Goal: Task Accomplishment & Management: Manage account settings

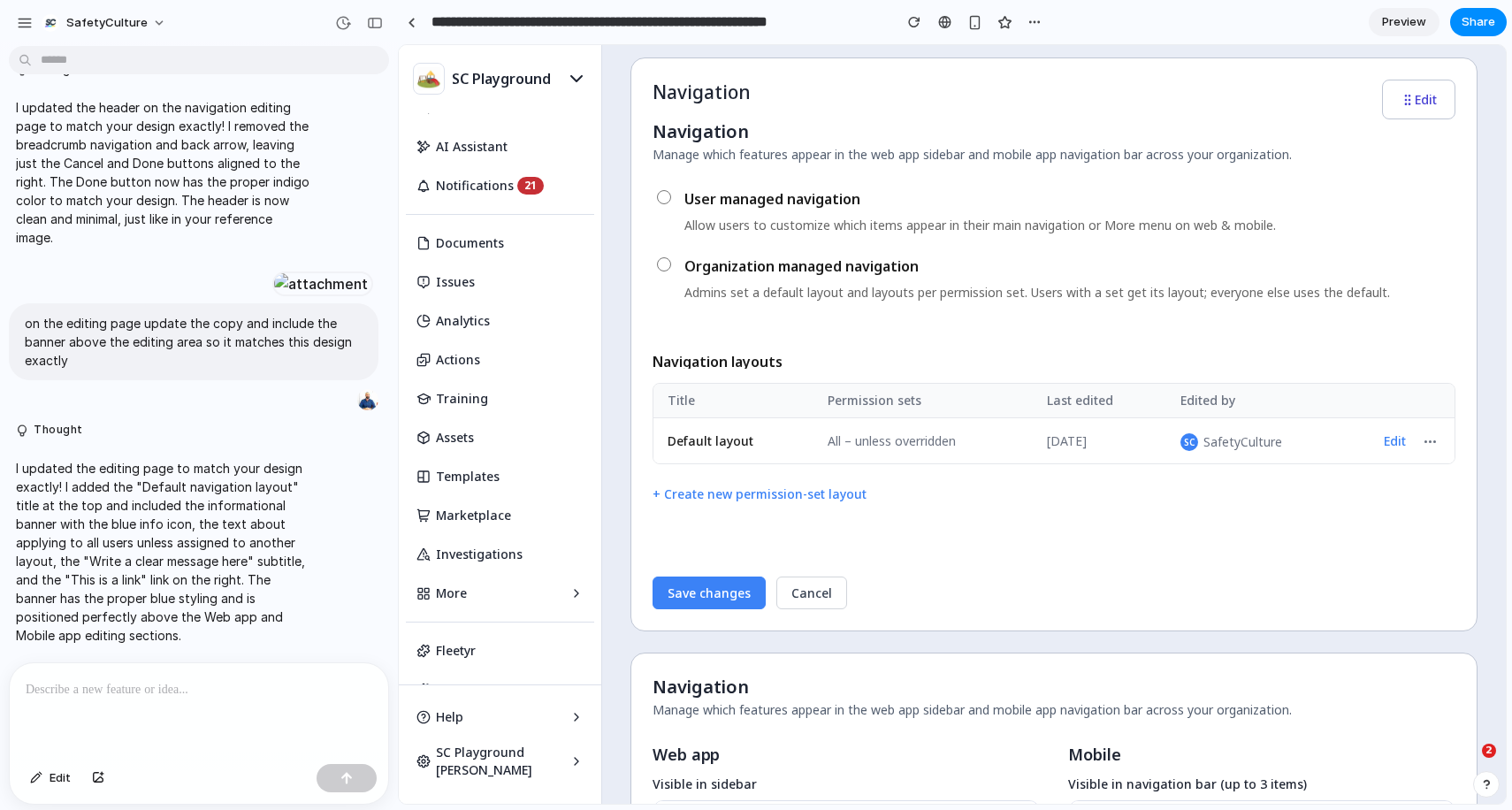
scroll to position [98, 0]
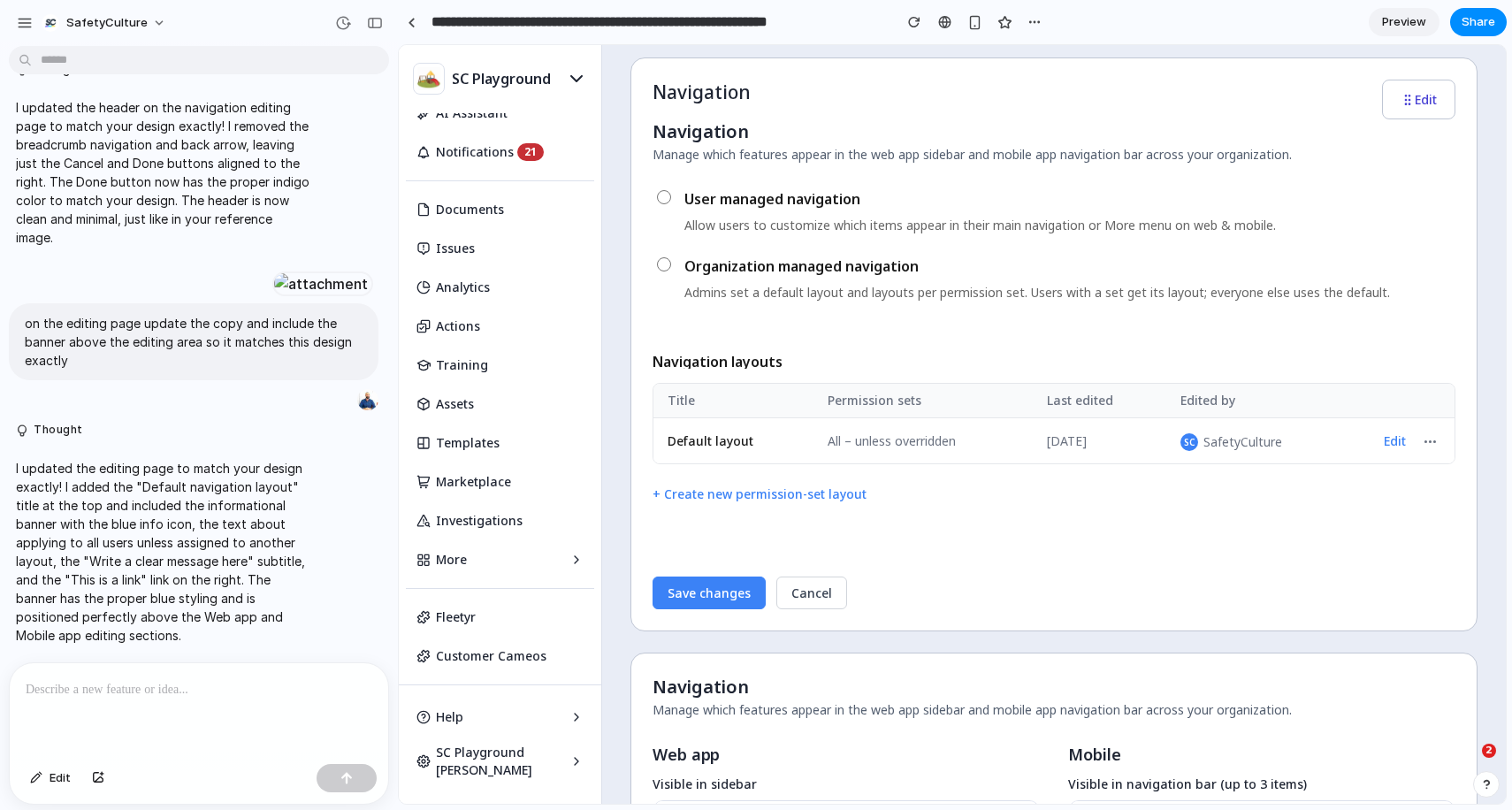
click at [196, 696] on div at bounding box center [198, 709] width 379 height 94
click at [566, 83] on icon at bounding box center [576, 78] width 21 height 21
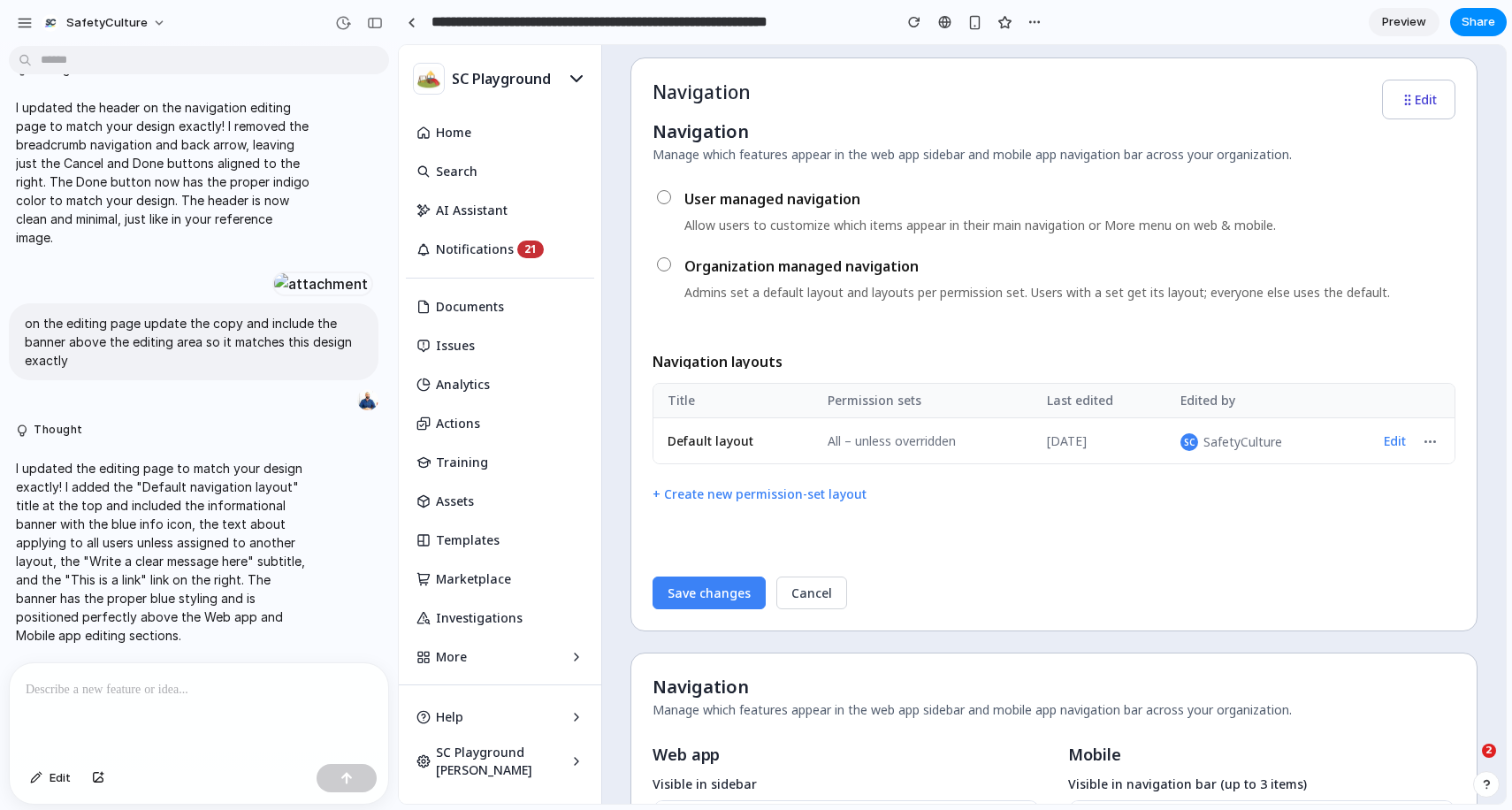
click at [174, 700] on div at bounding box center [198, 709] width 379 height 94
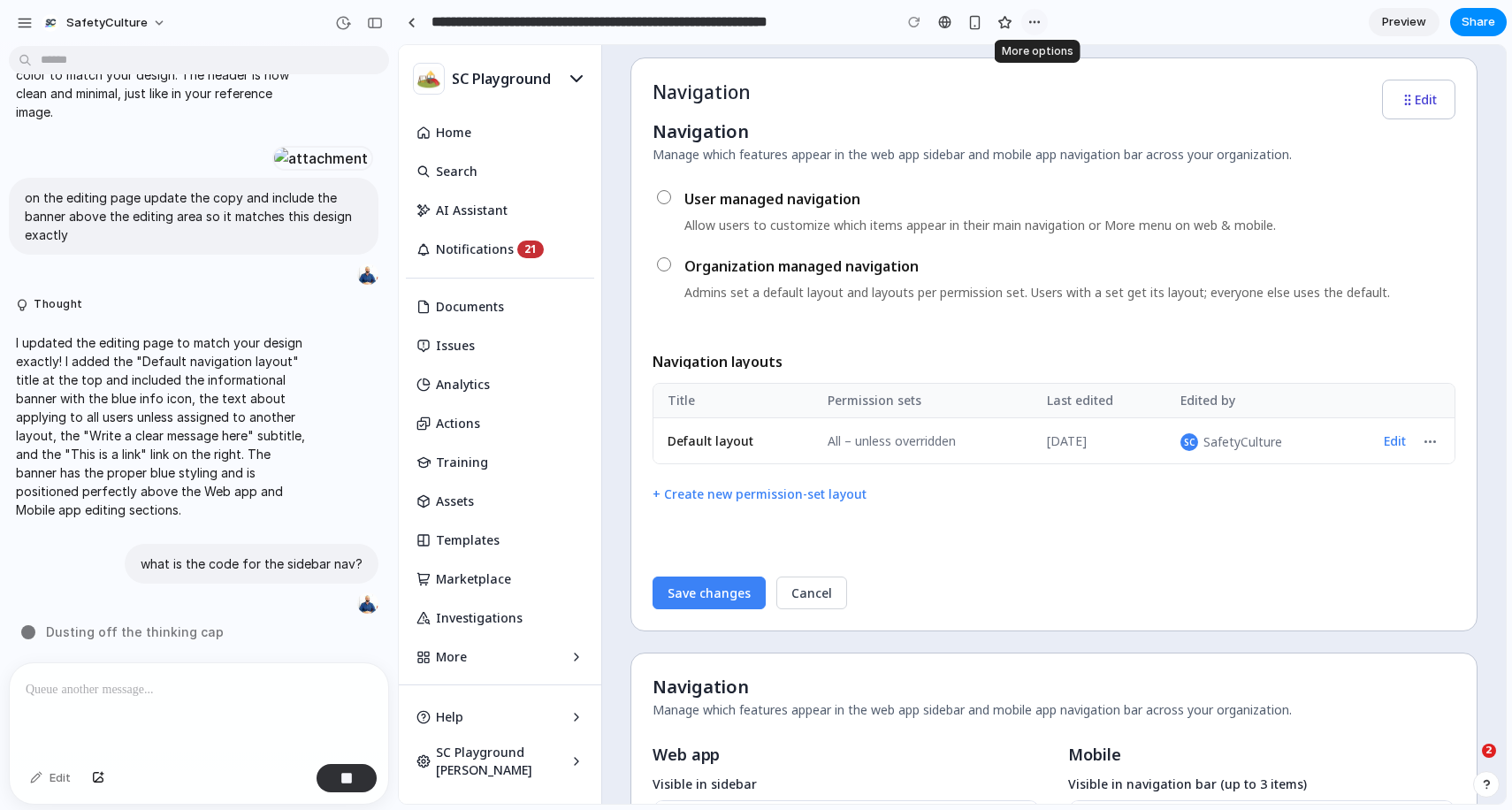
click at [1040, 22] on div "button" at bounding box center [1034, 21] width 14 height 14
click at [944, 20] on div "Duplicate Delete" at bounding box center [756, 405] width 1512 height 810
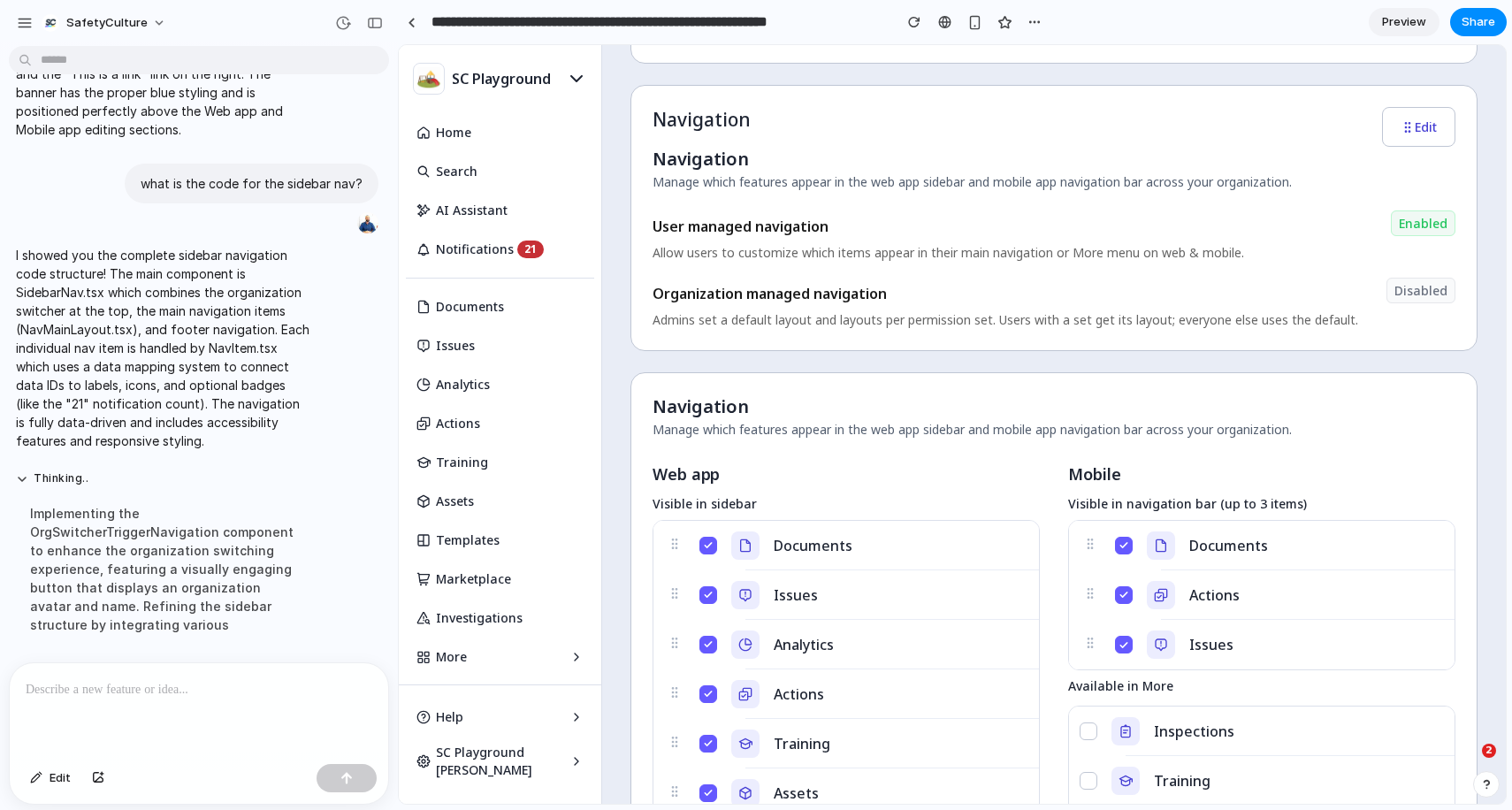
scroll to position [669, 0]
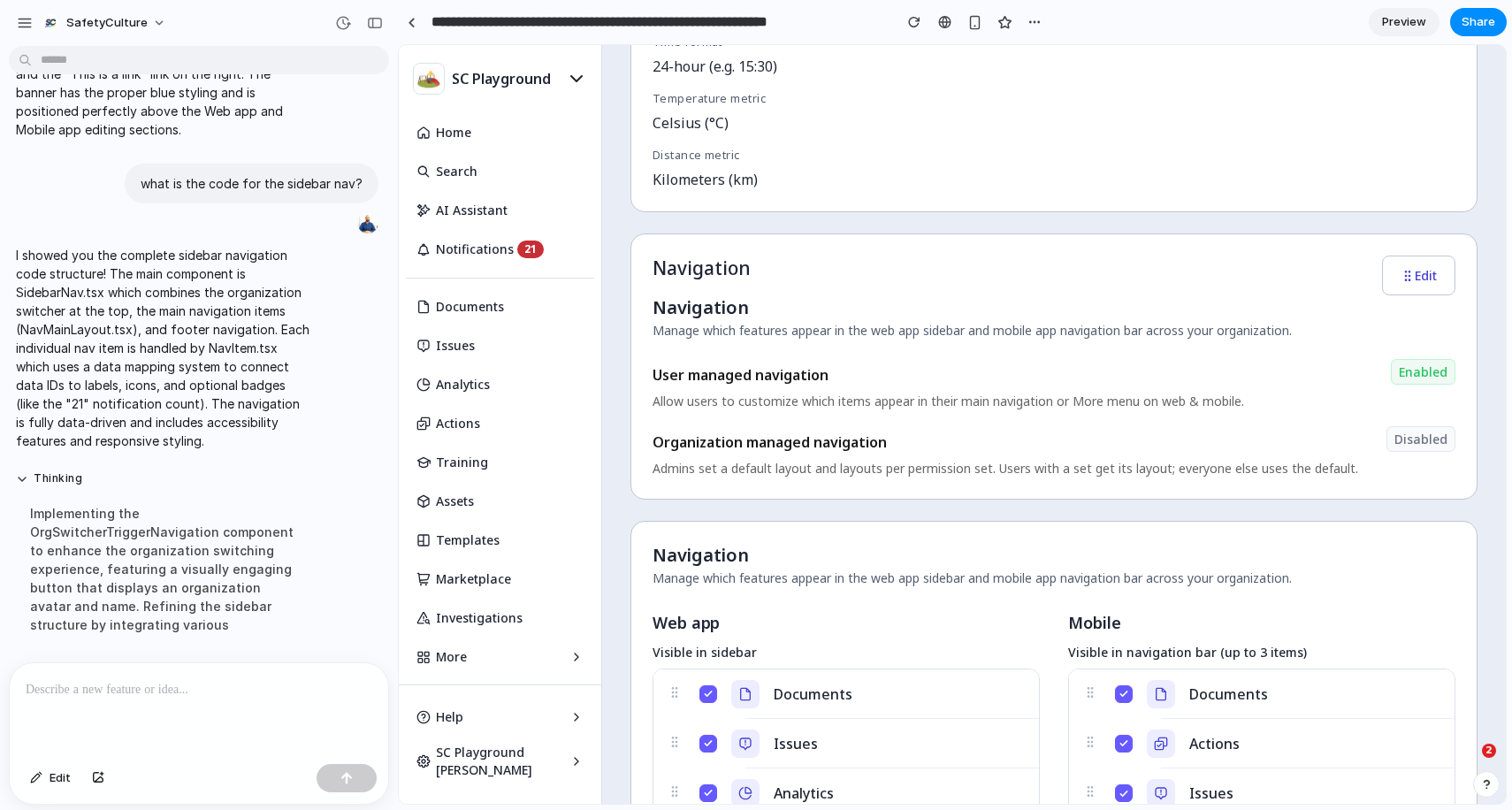
click at [1412, 282] on button "Edit" at bounding box center [1419, 276] width 74 height 40
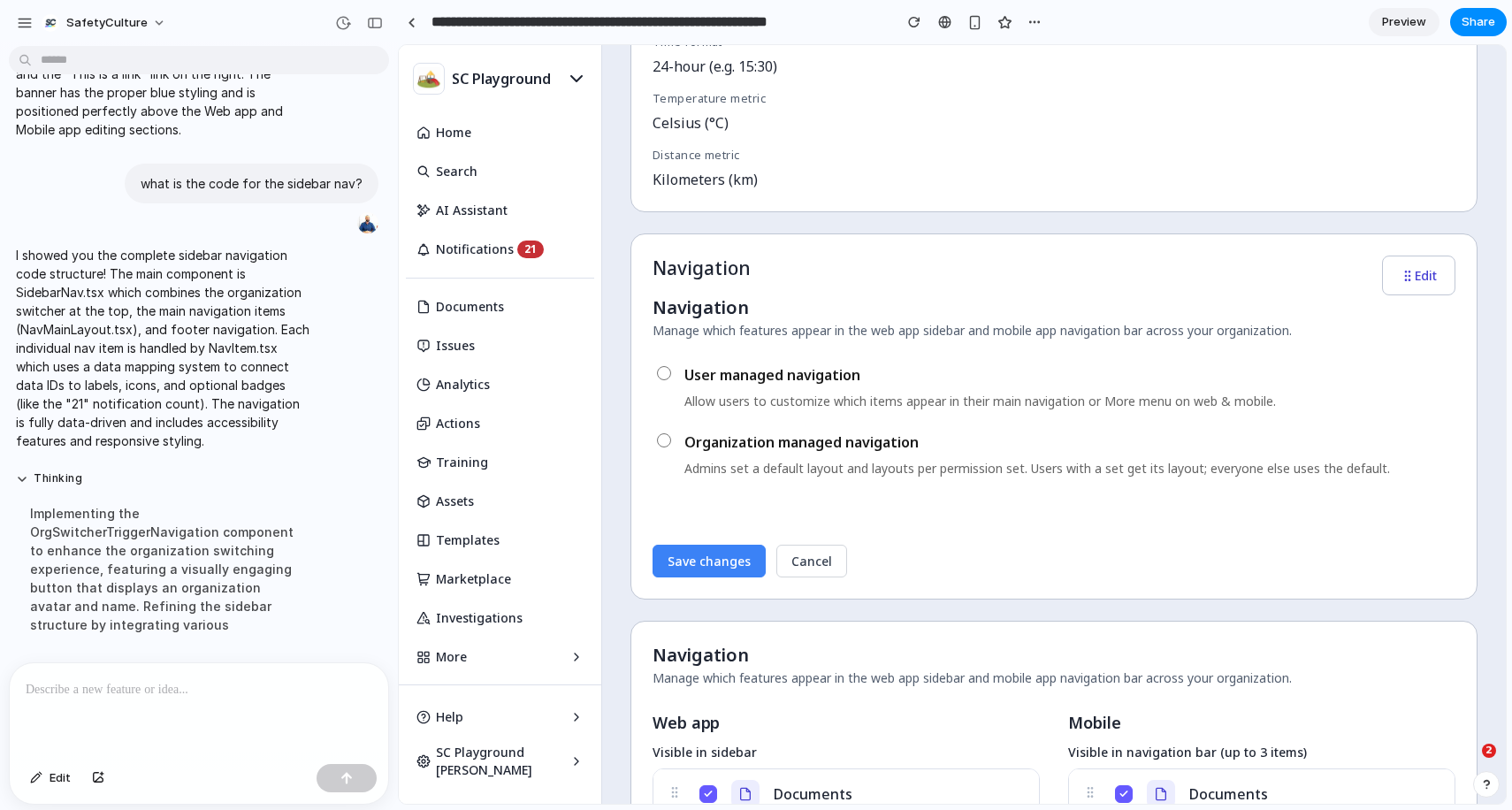
click at [653, 447] on label "Organization managed navigation Admins set a default layout and layouts per per…" at bounding box center [1054, 454] width 803 height 46
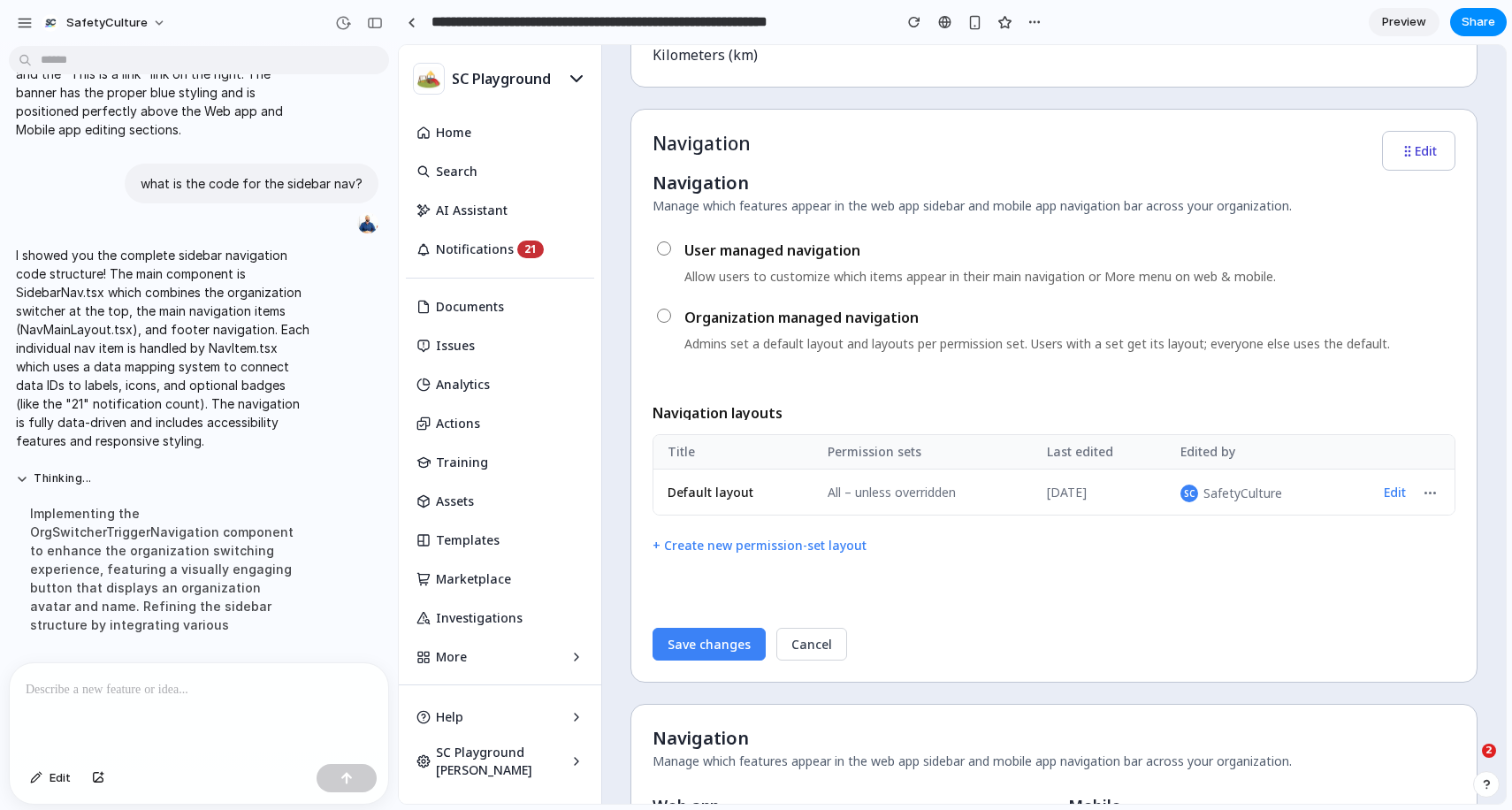
scroll to position [829, 0]
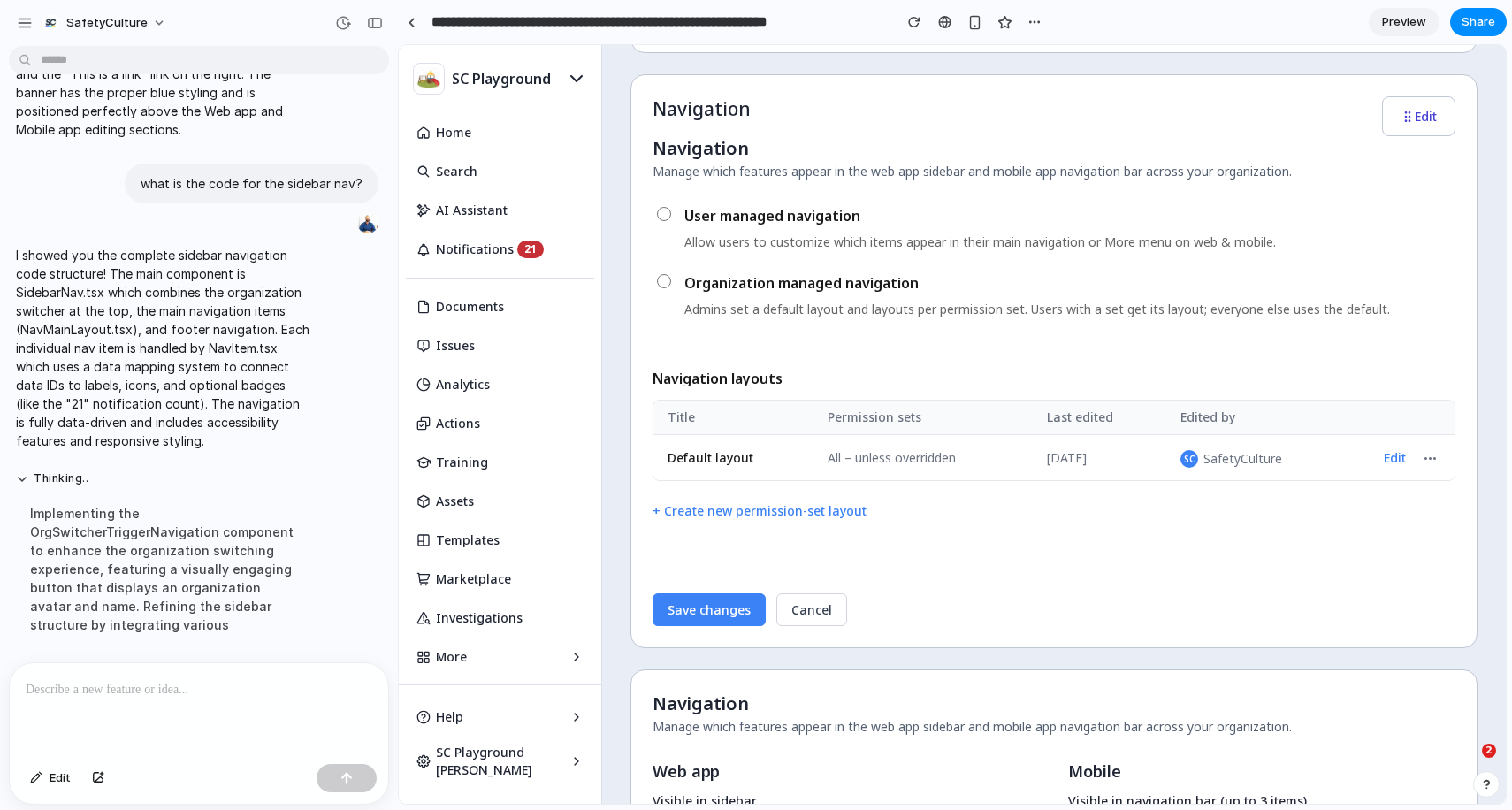
click at [1396, 459] on button "Edit" at bounding box center [1395, 458] width 36 height 24
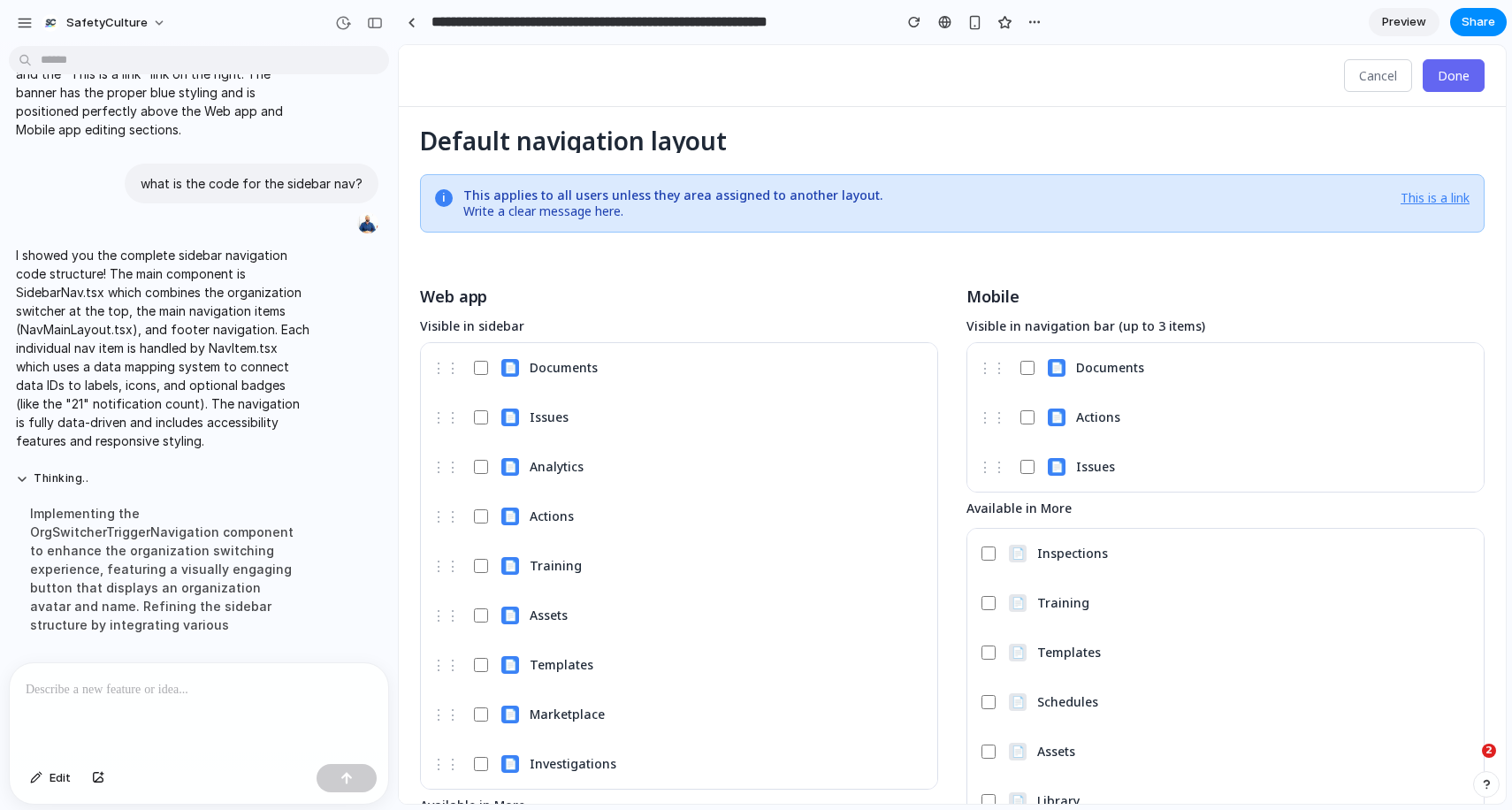
click at [1377, 78] on button "Cancel" at bounding box center [1378, 75] width 68 height 33
